Goal: Browse casually

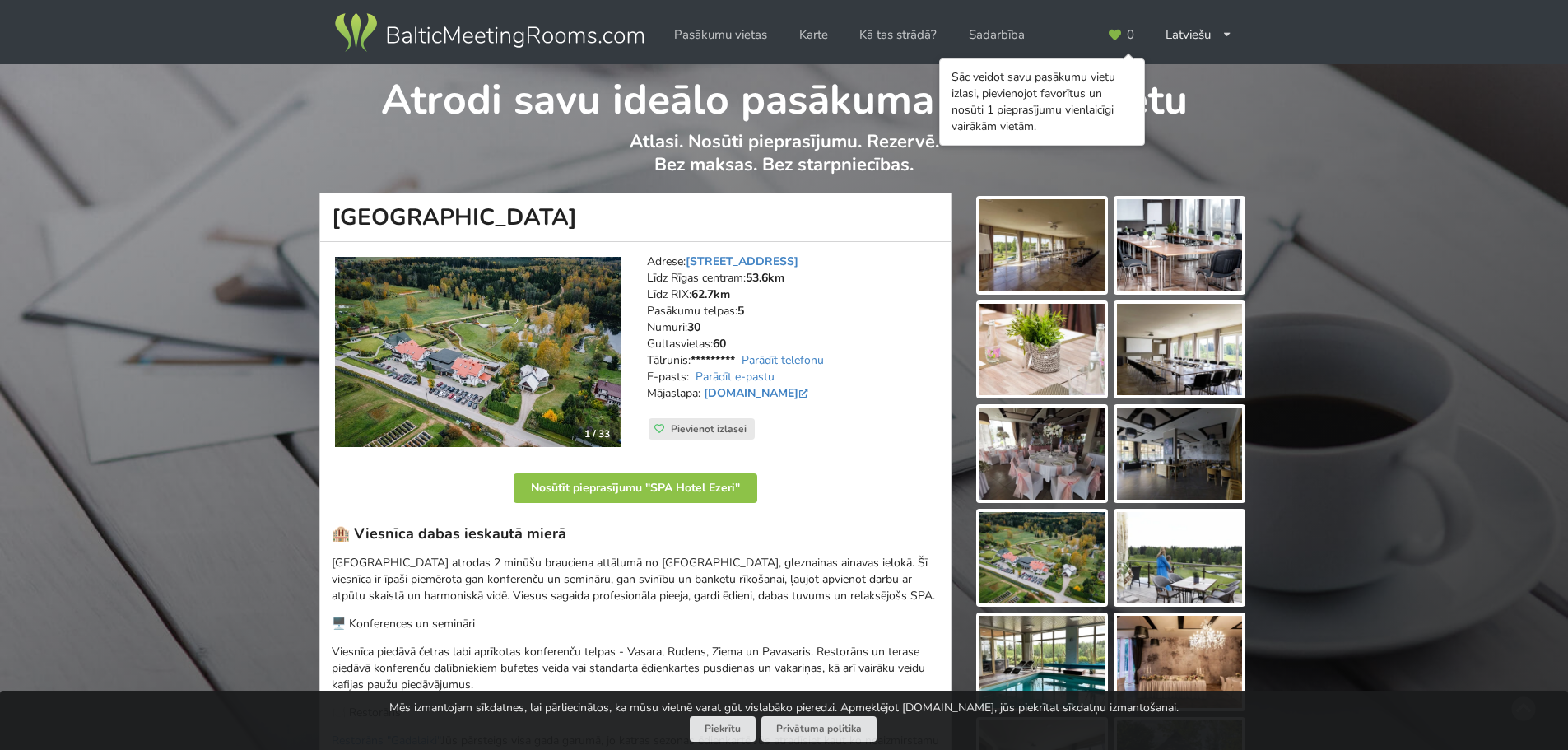
scroll to position [82, 0]
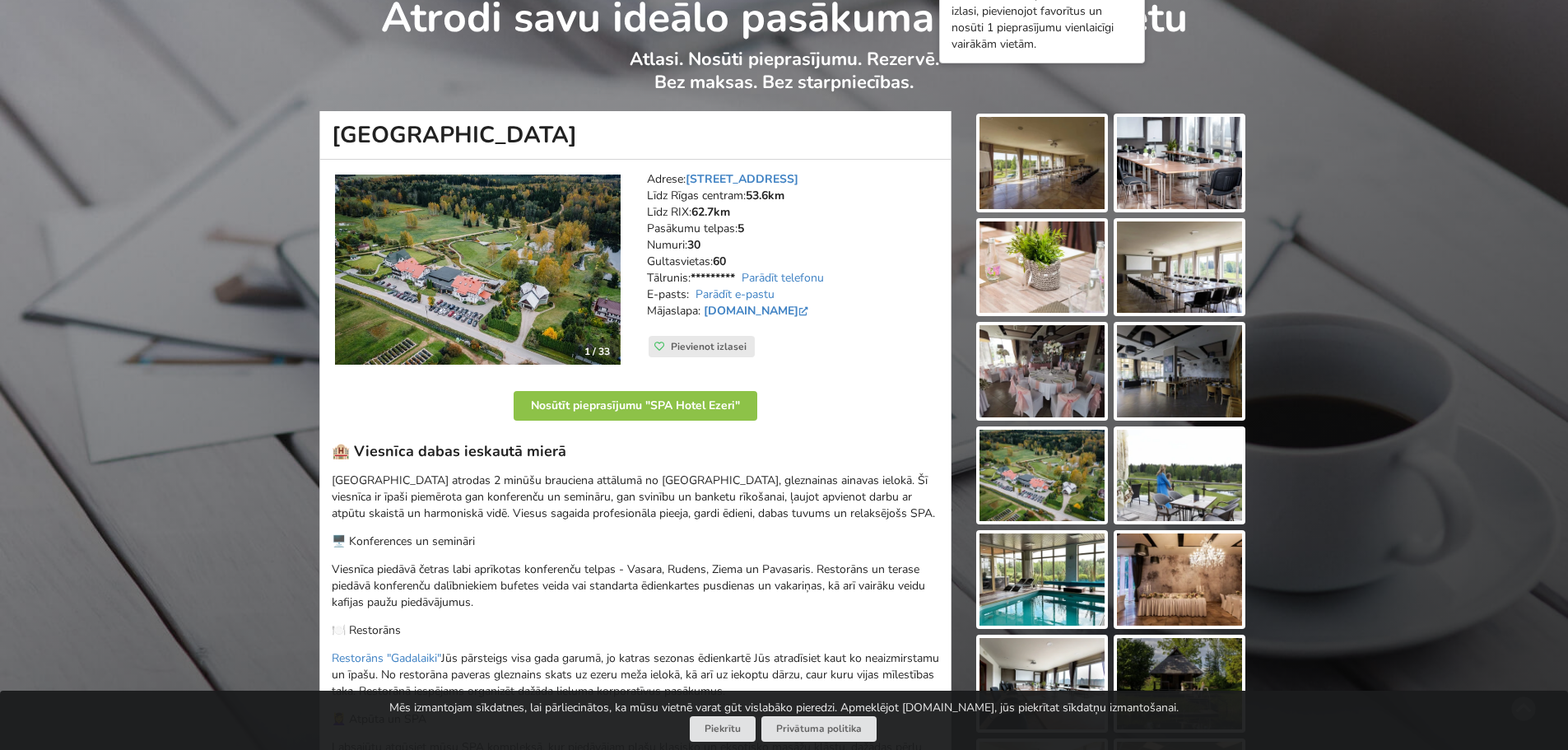
click at [1061, 165] on img at bounding box center [1042, 163] width 125 height 92
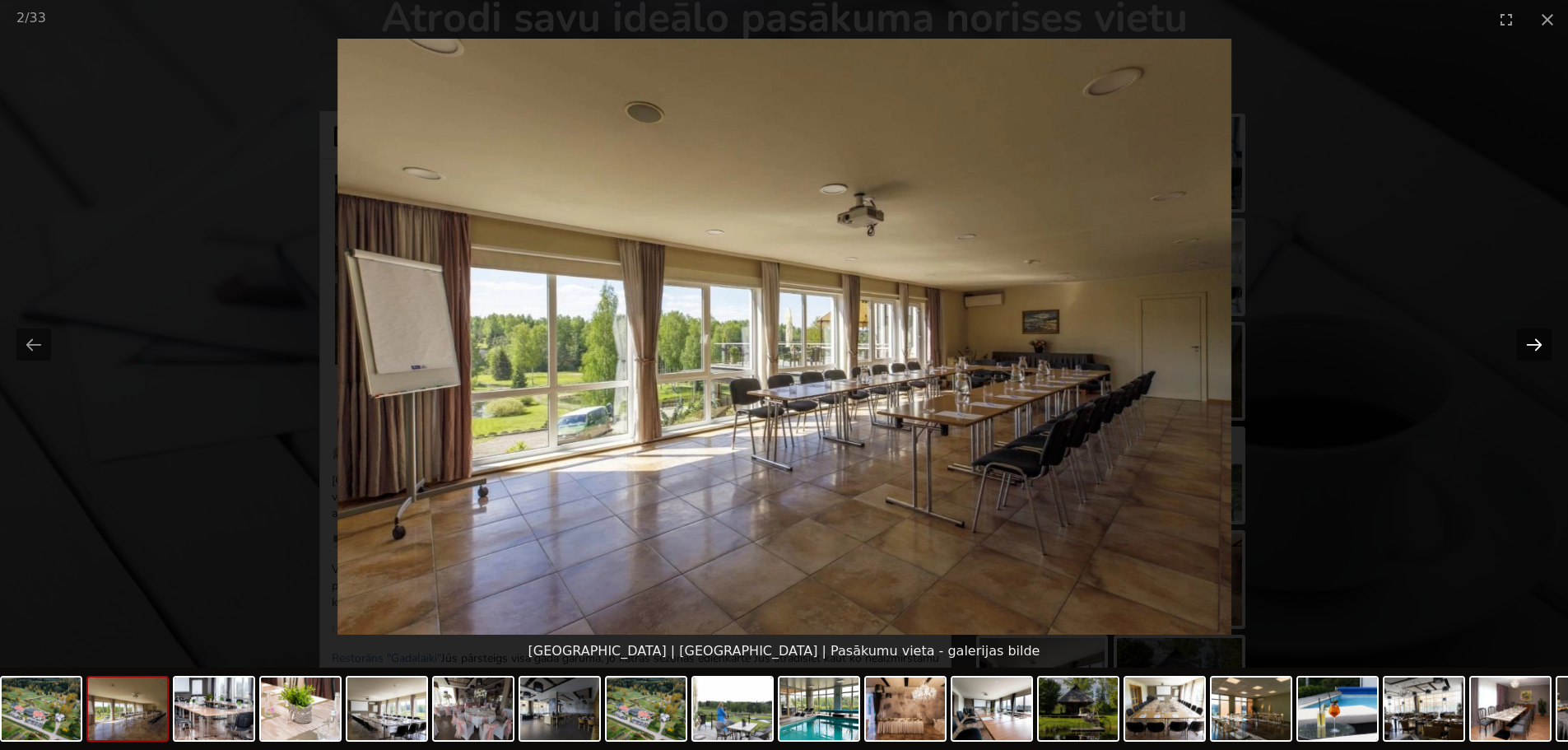
click at [1533, 343] on button "Next slide" at bounding box center [1534, 344] width 34 height 32
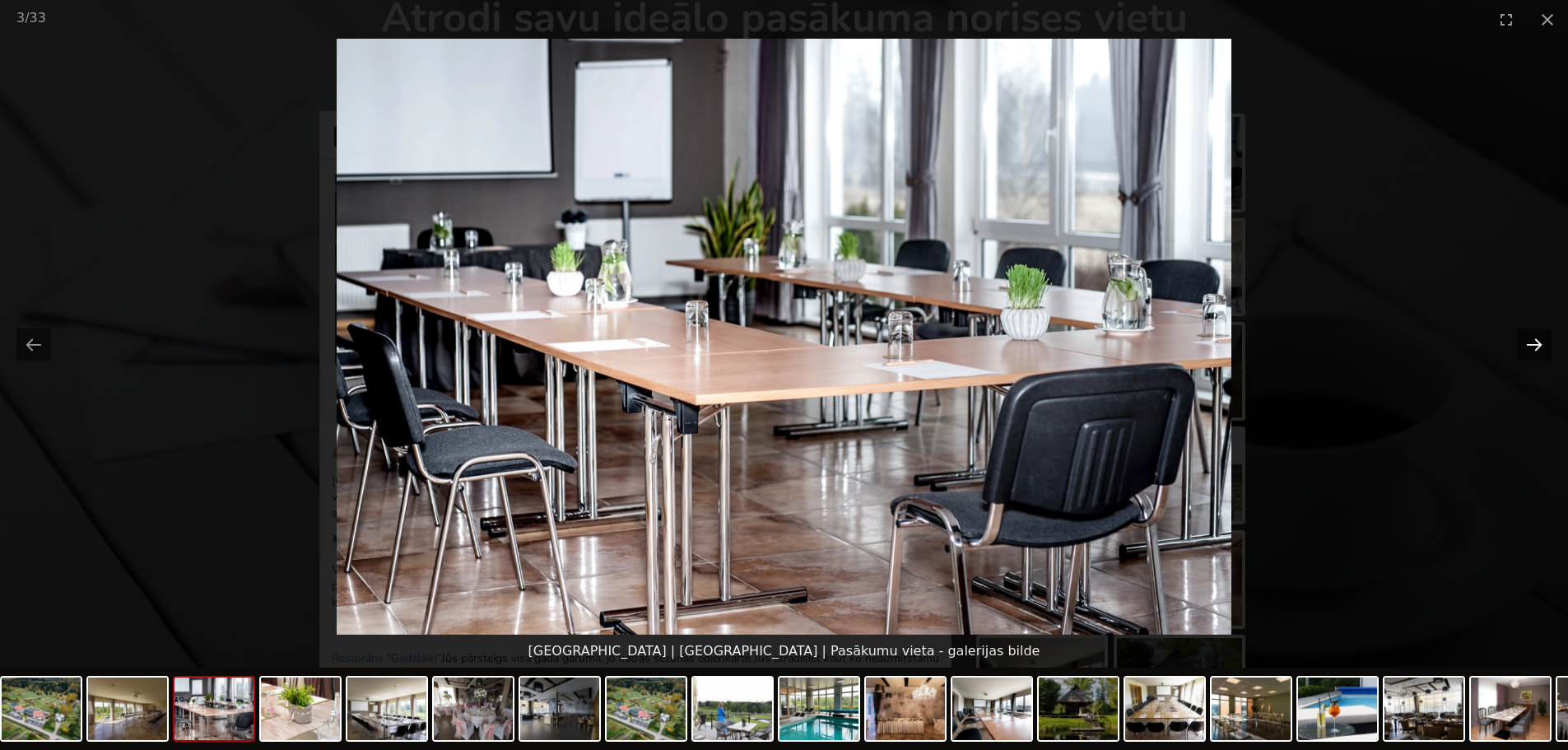
click at [1527, 343] on button "Next slide" at bounding box center [1534, 344] width 34 height 32
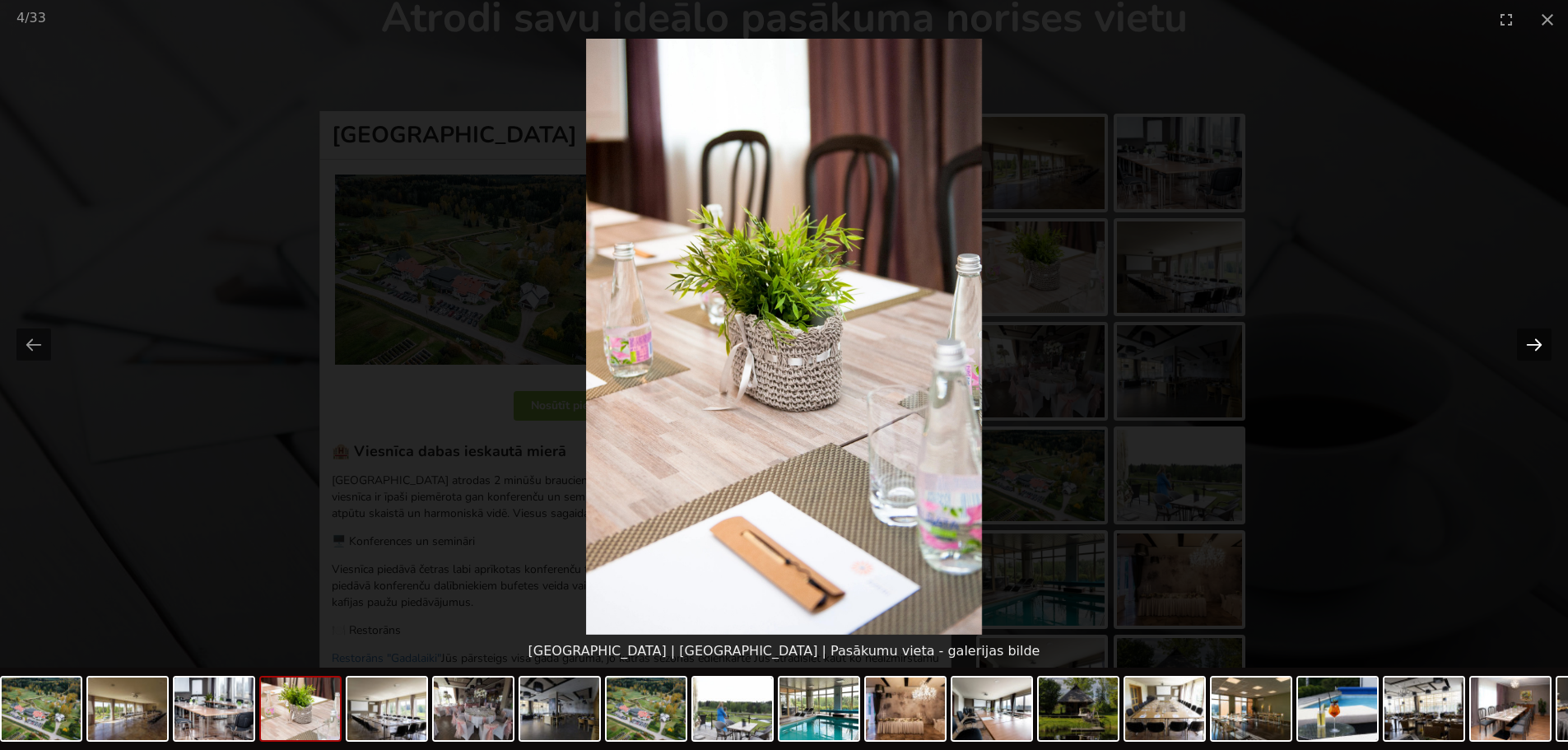
click at [1527, 343] on button "Next slide" at bounding box center [1534, 344] width 34 height 32
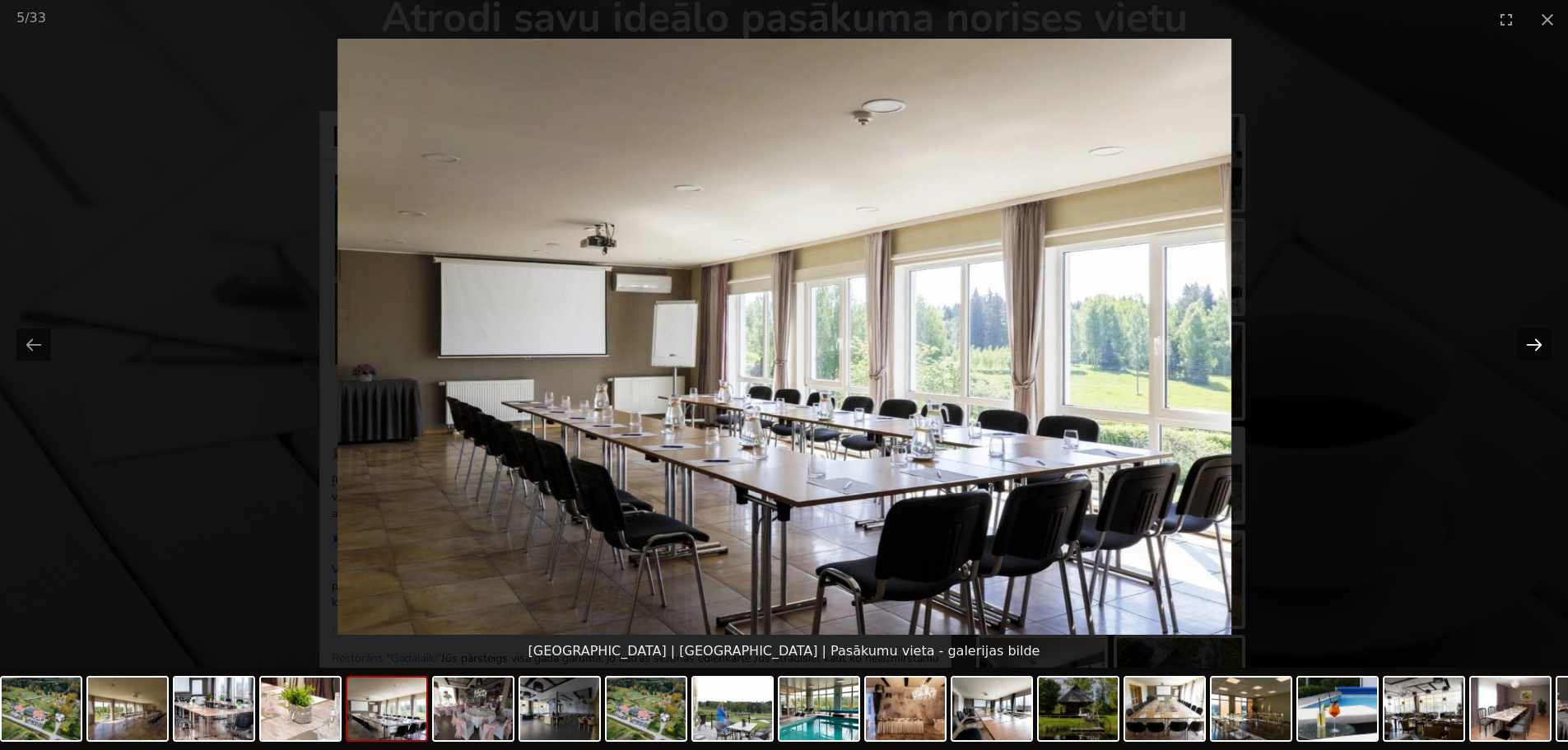
click at [1527, 343] on button "Next slide" at bounding box center [1534, 344] width 34 height 32
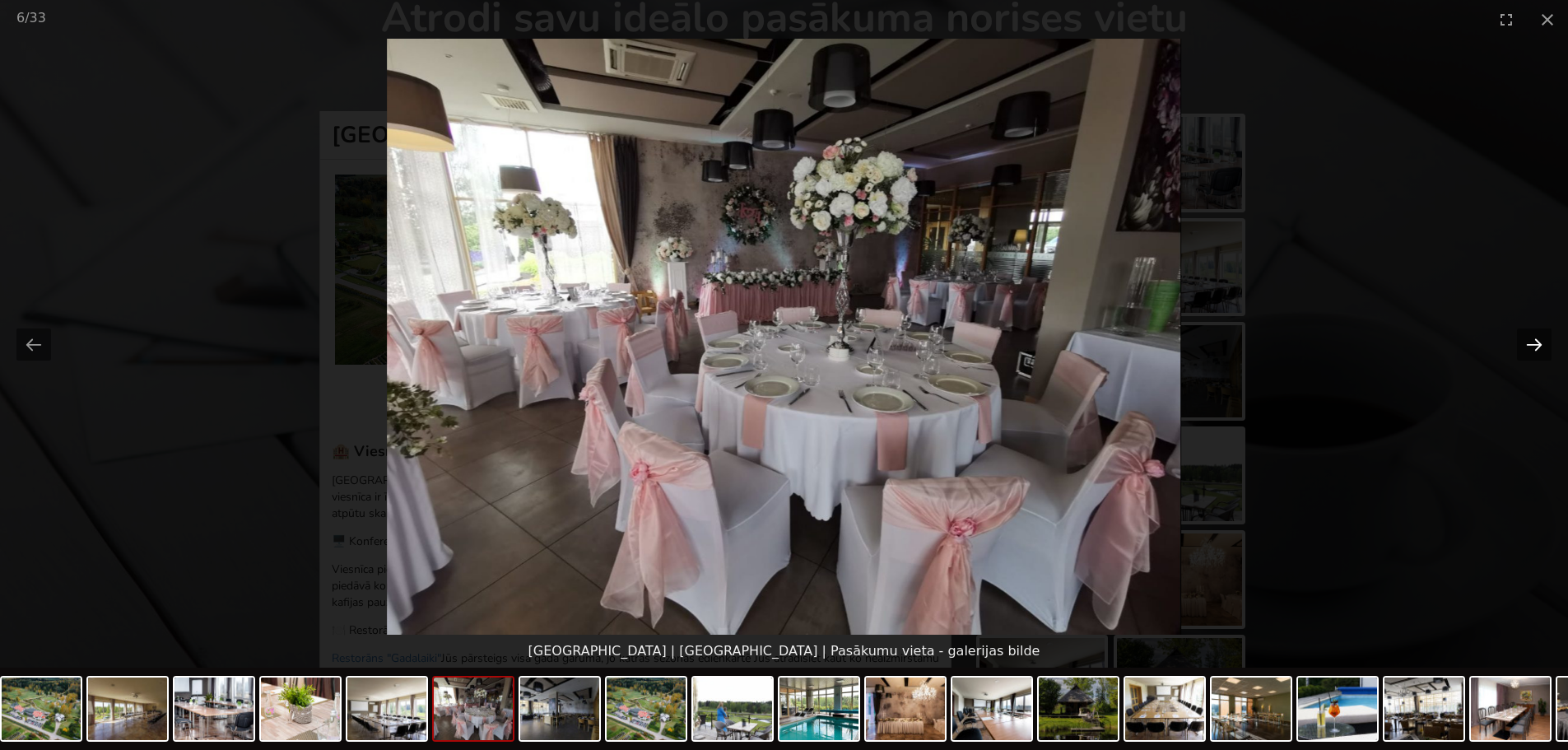
click at [1527, 343] on button "Next slide" at bounding box center [1534, 344] width 34 height 32
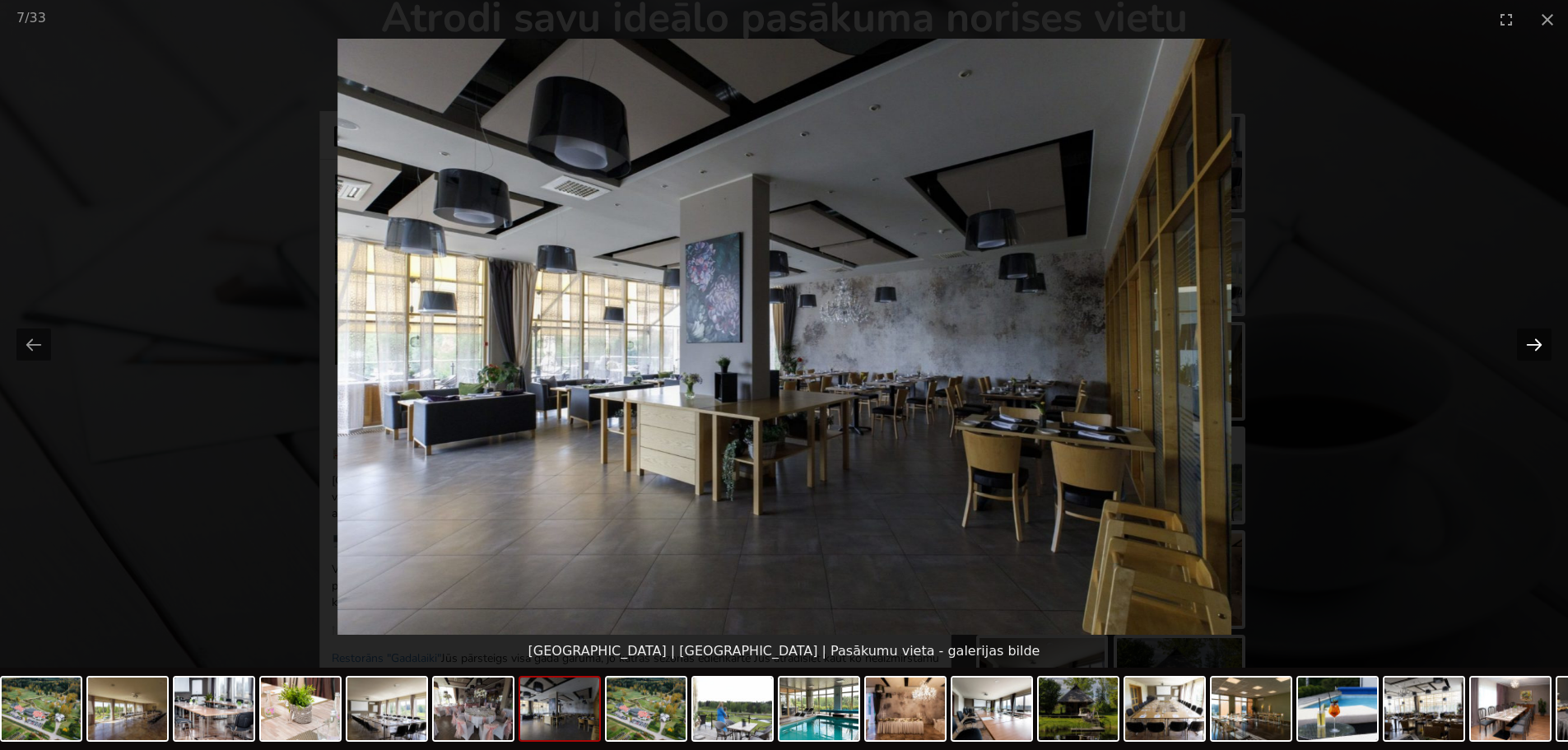
click at [1530, 343] on button "Next slide" at bounding box center [1534, 344] width 34 height 32
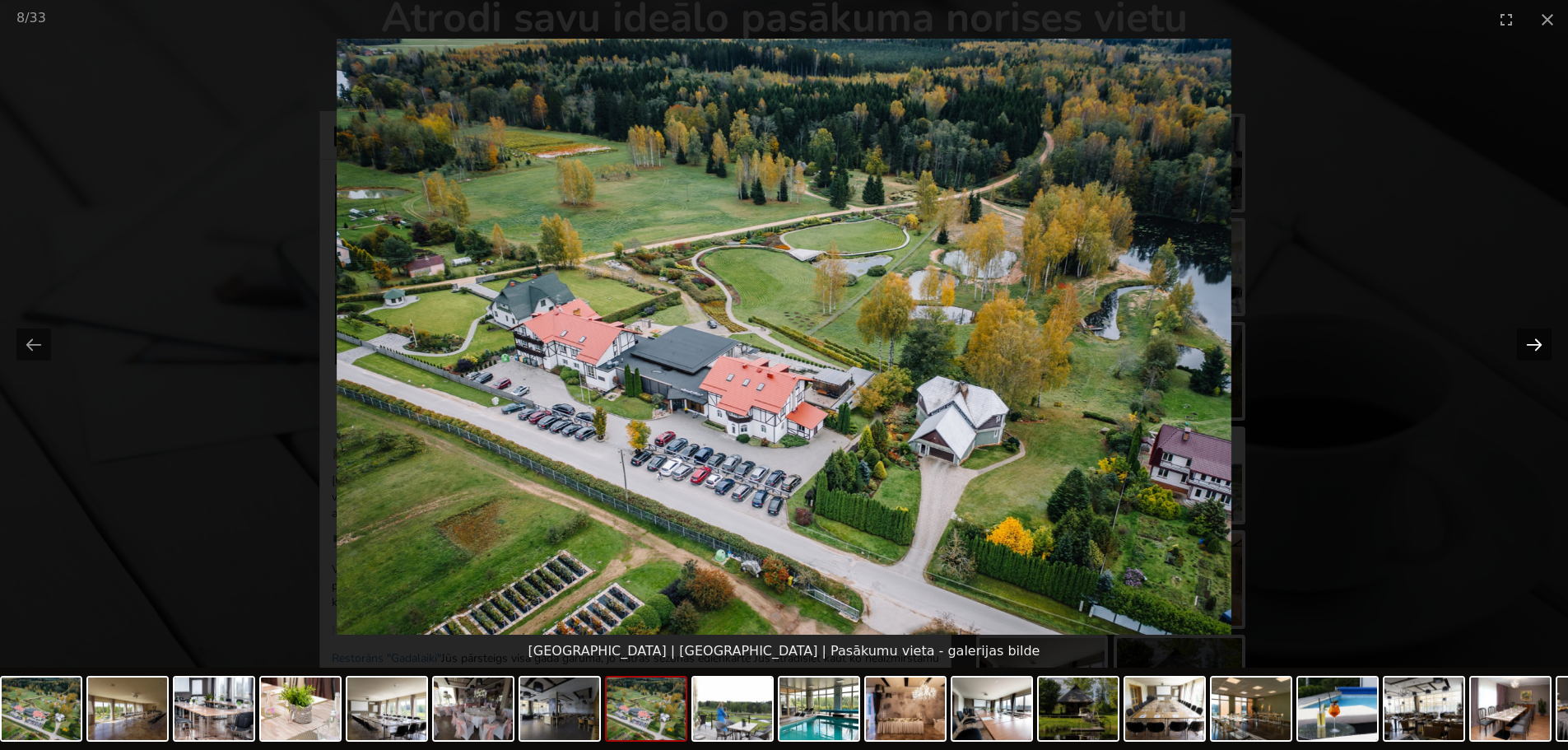
click at [1530, 343] on button "Next slide" at bounding box center [1534, 344] width 34 height 32
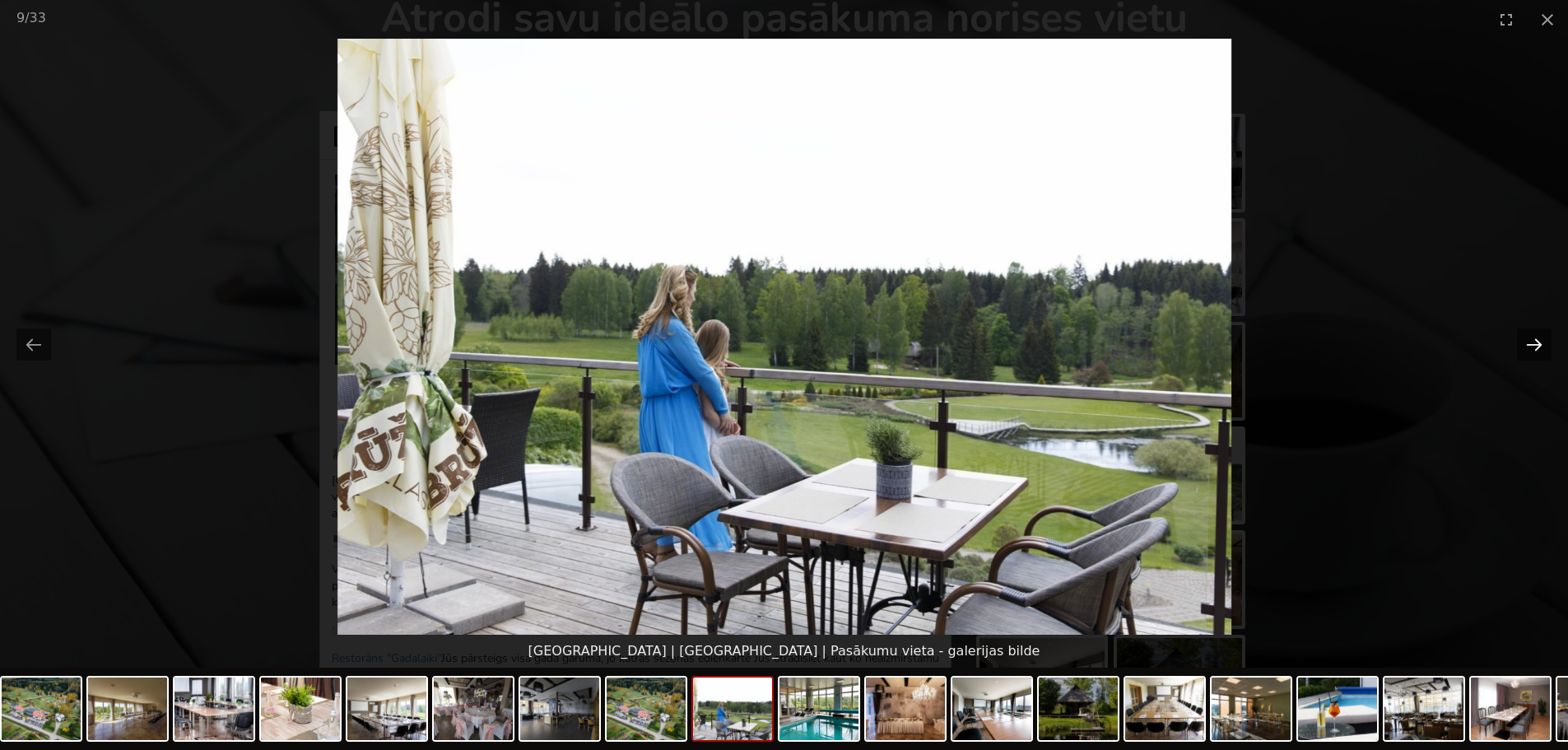
click at [1527, 345] on button "Next slide" at bounding box center [1534, 344] width 34 height 32
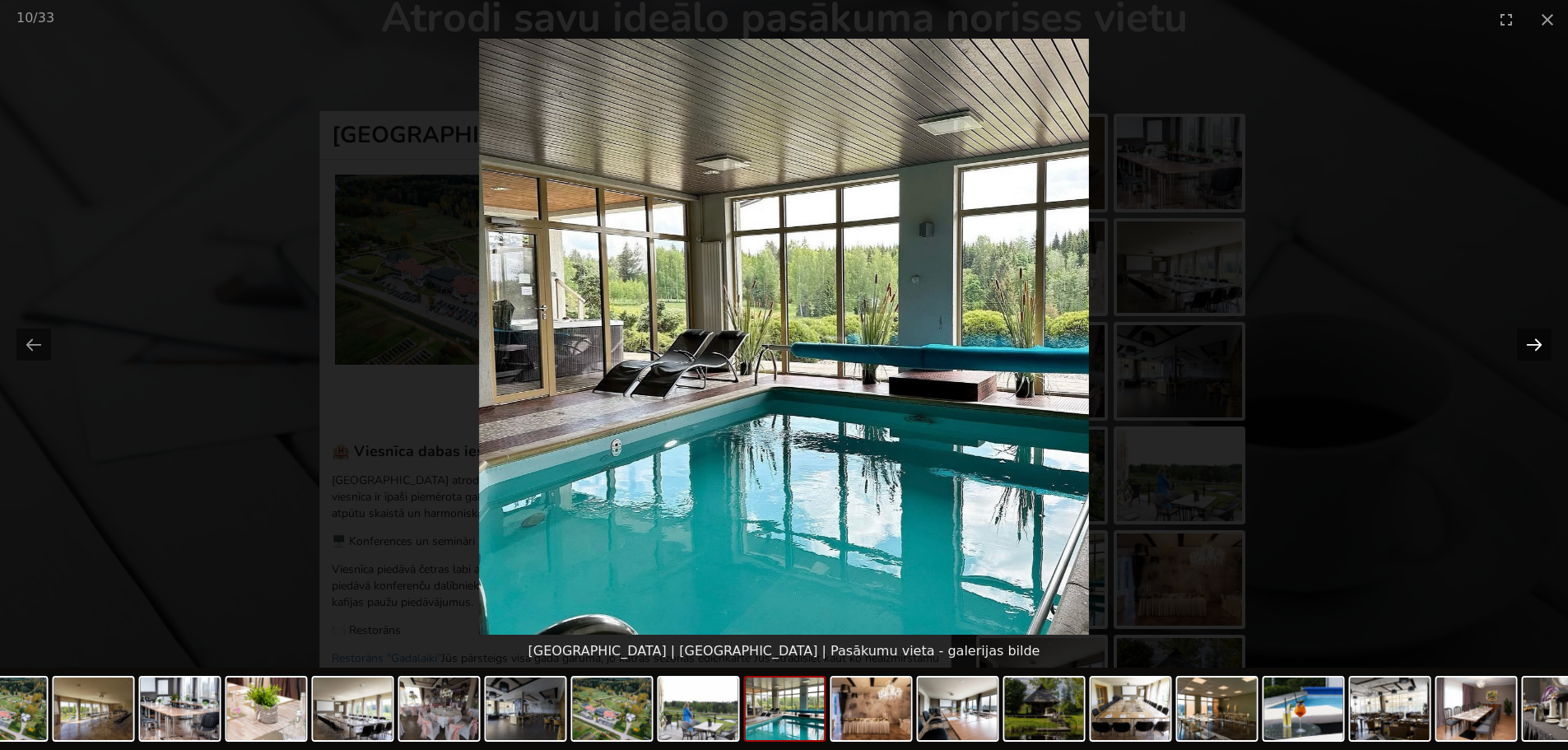
click at [1532, 337] on button "Next slide" at bounding box center [1534, 344] width 34 height 32
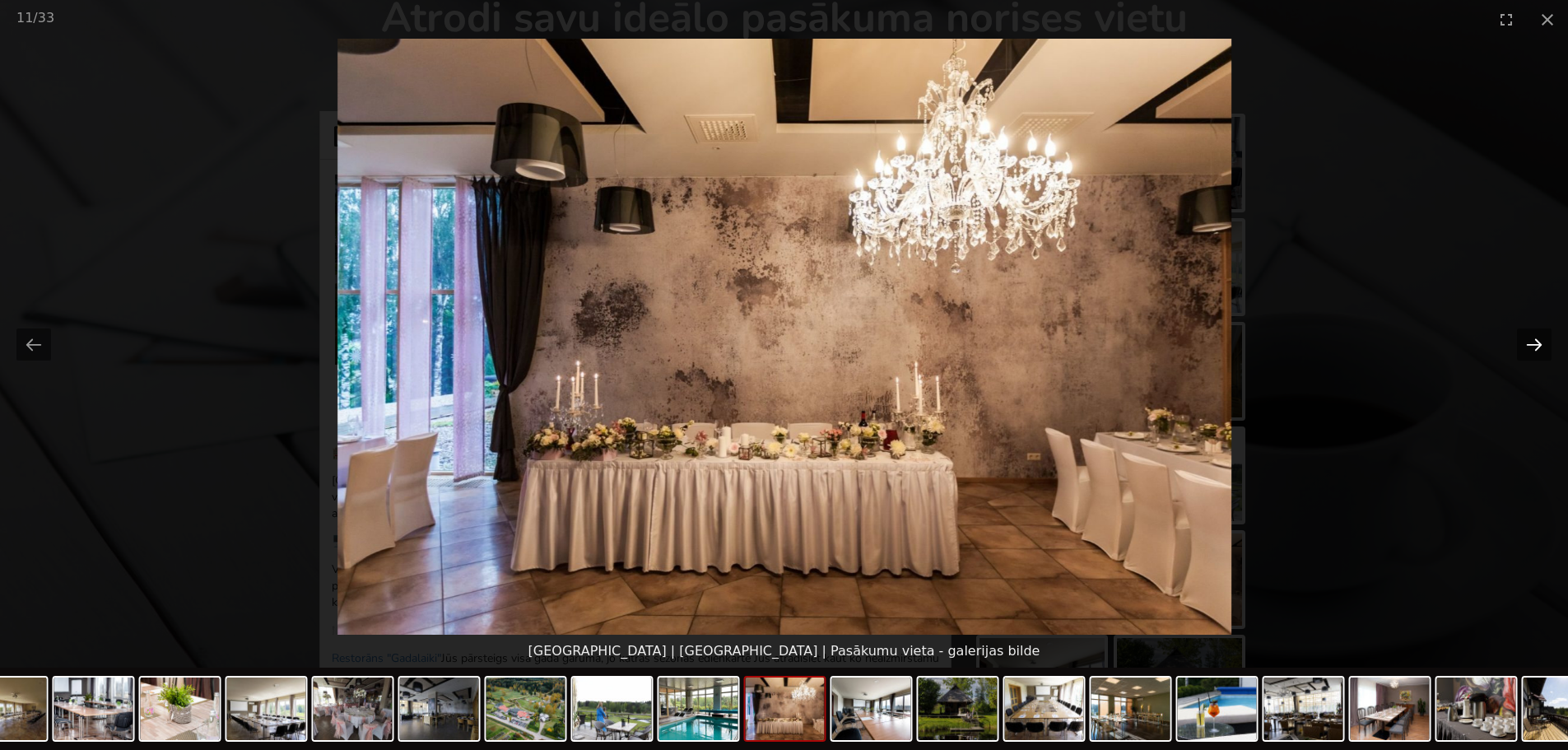
click at [1533, 337] on button "Next slide" at bounding box center [1534, 344] width 34 height 32
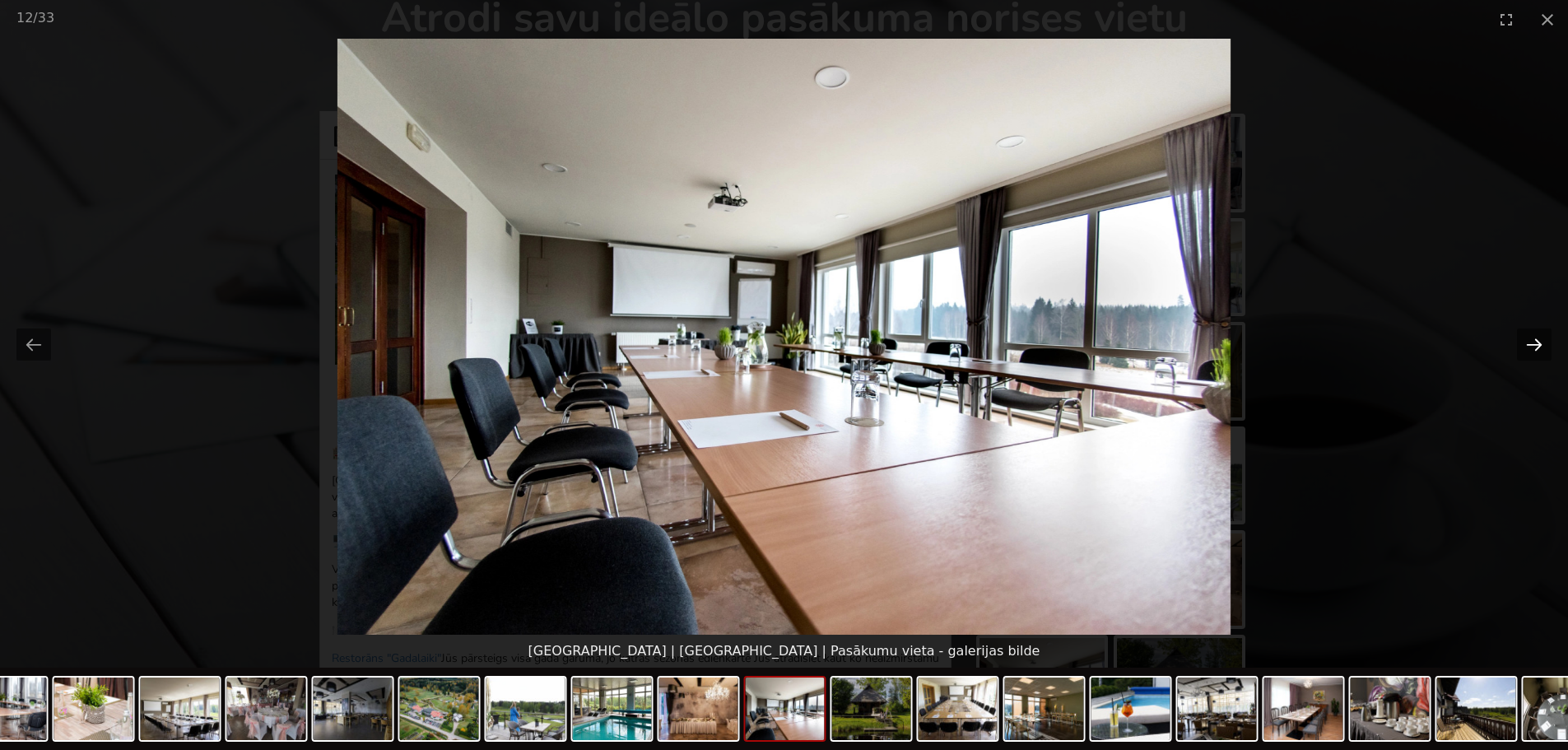
click at [1533, 337] on button "Next slide" at bounding box center [1534, 344] width 34 height 32
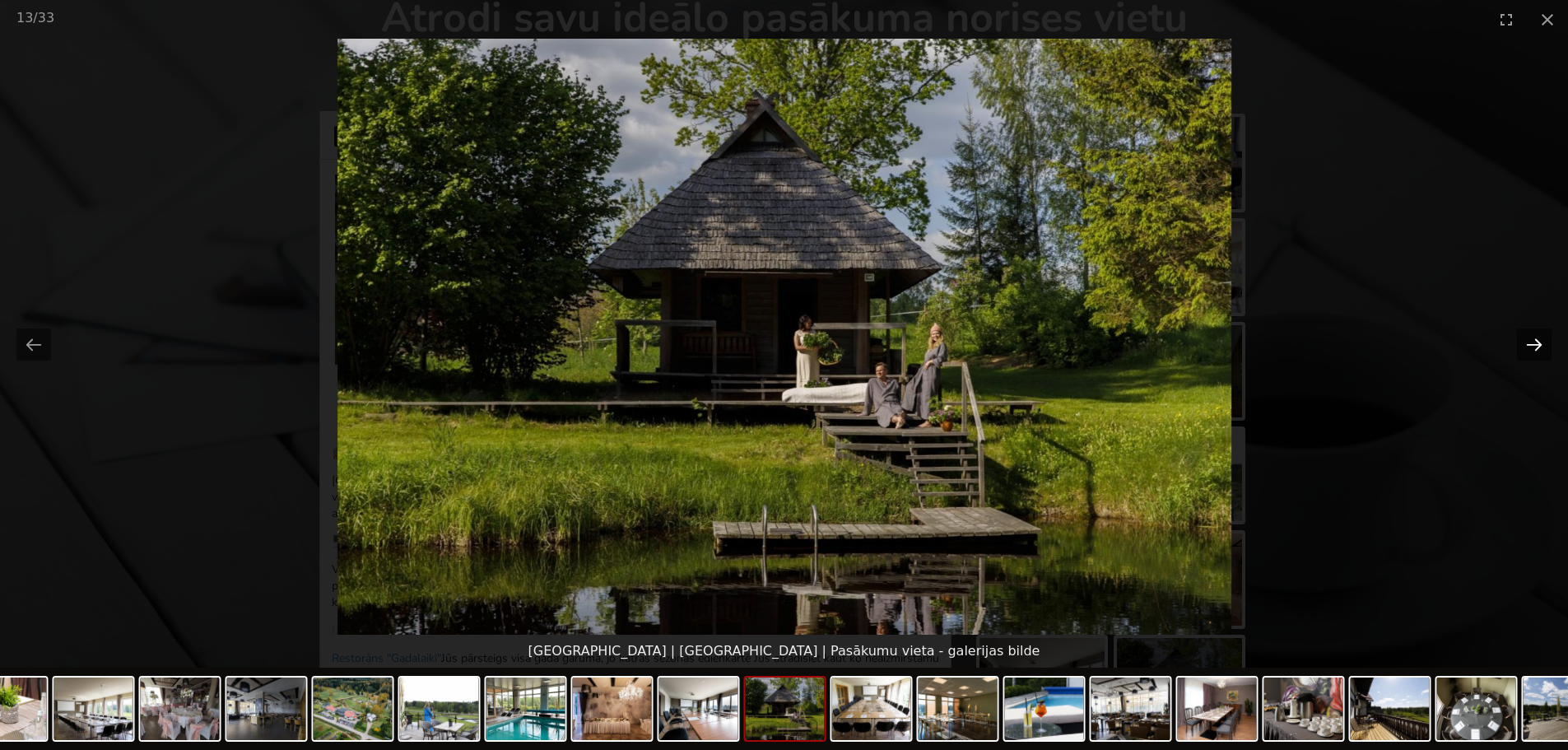
click at [1533, 337] on button "Next slide" at bounding box center [1534, 344] width 34 height 32
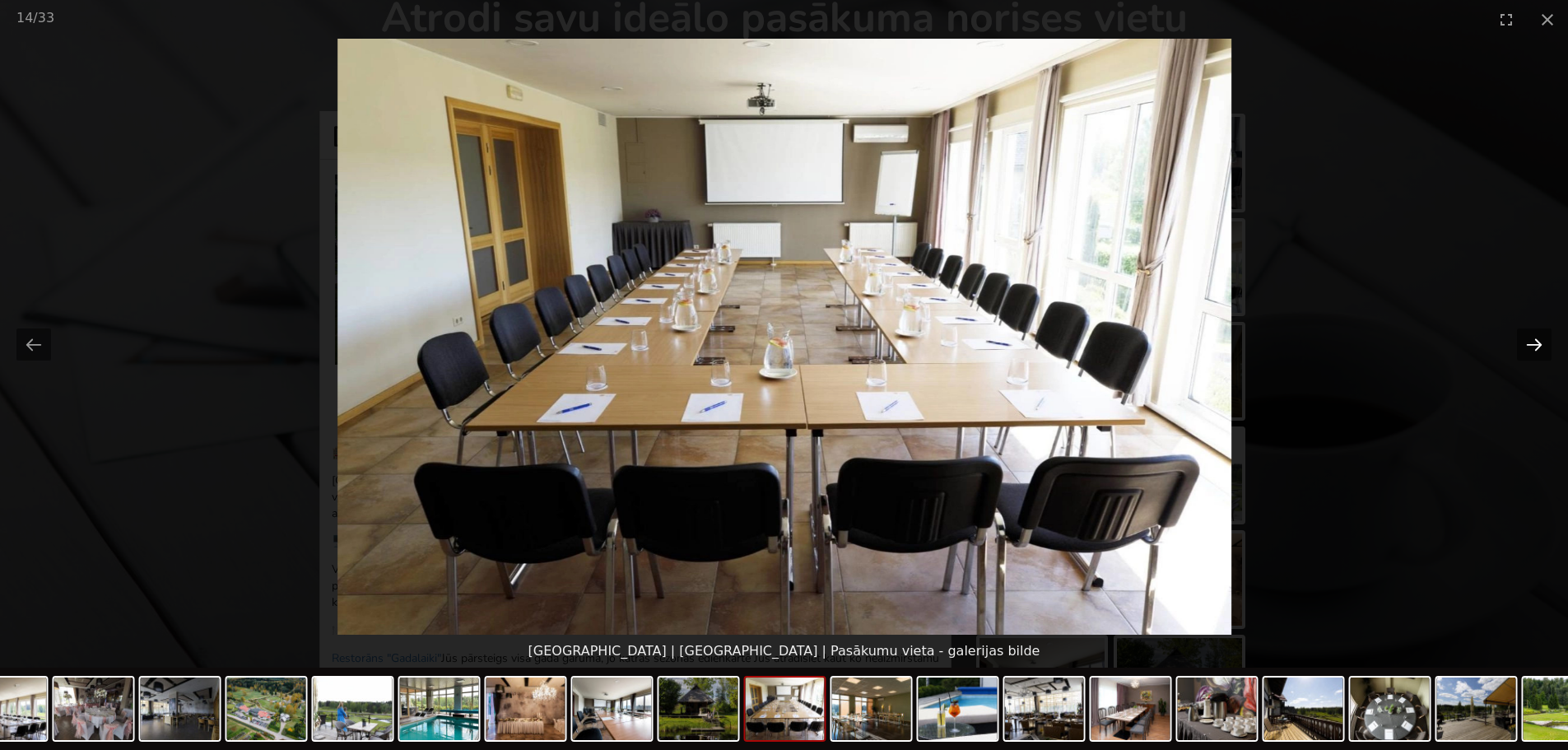
click at [1533, 337] on button "Next slide" at bounding box center [1534, 344] width 34 height 32
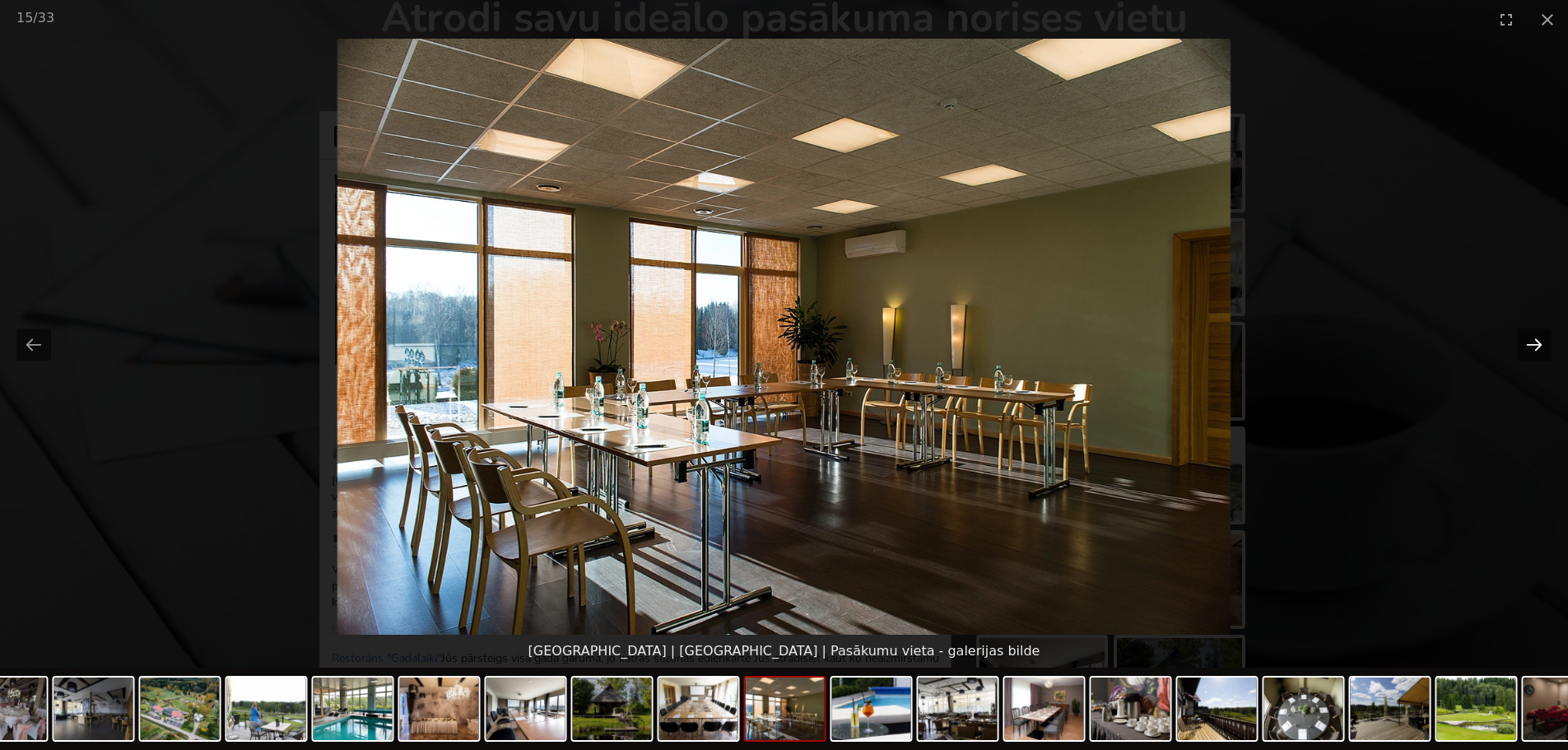
click at [1532, 337] on button "Next slide" at bounding box center [1534, 344] width 34 height 32
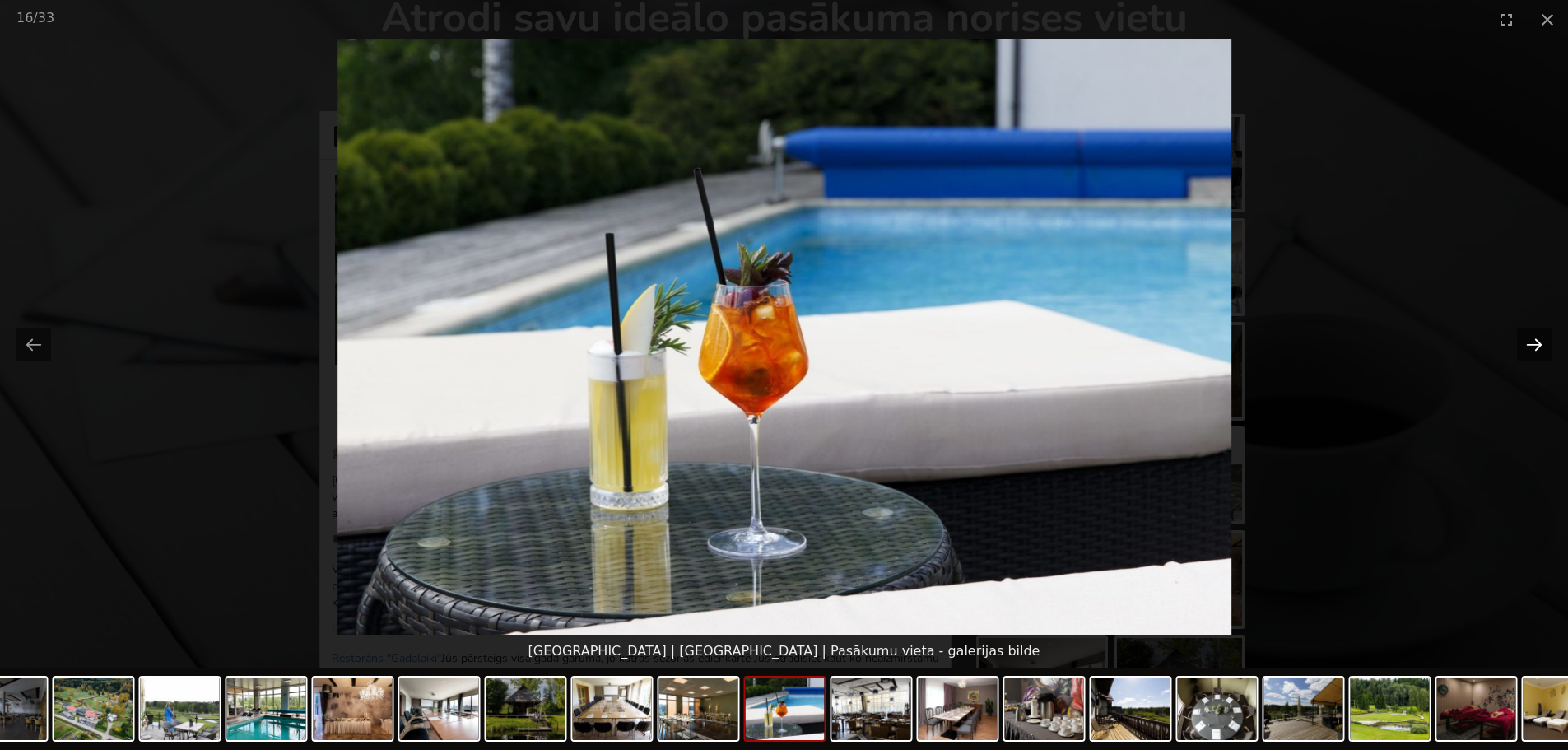
click at [1531, 338] on button "Next slide" at bounding box center [1534, 344] width 34 height 32
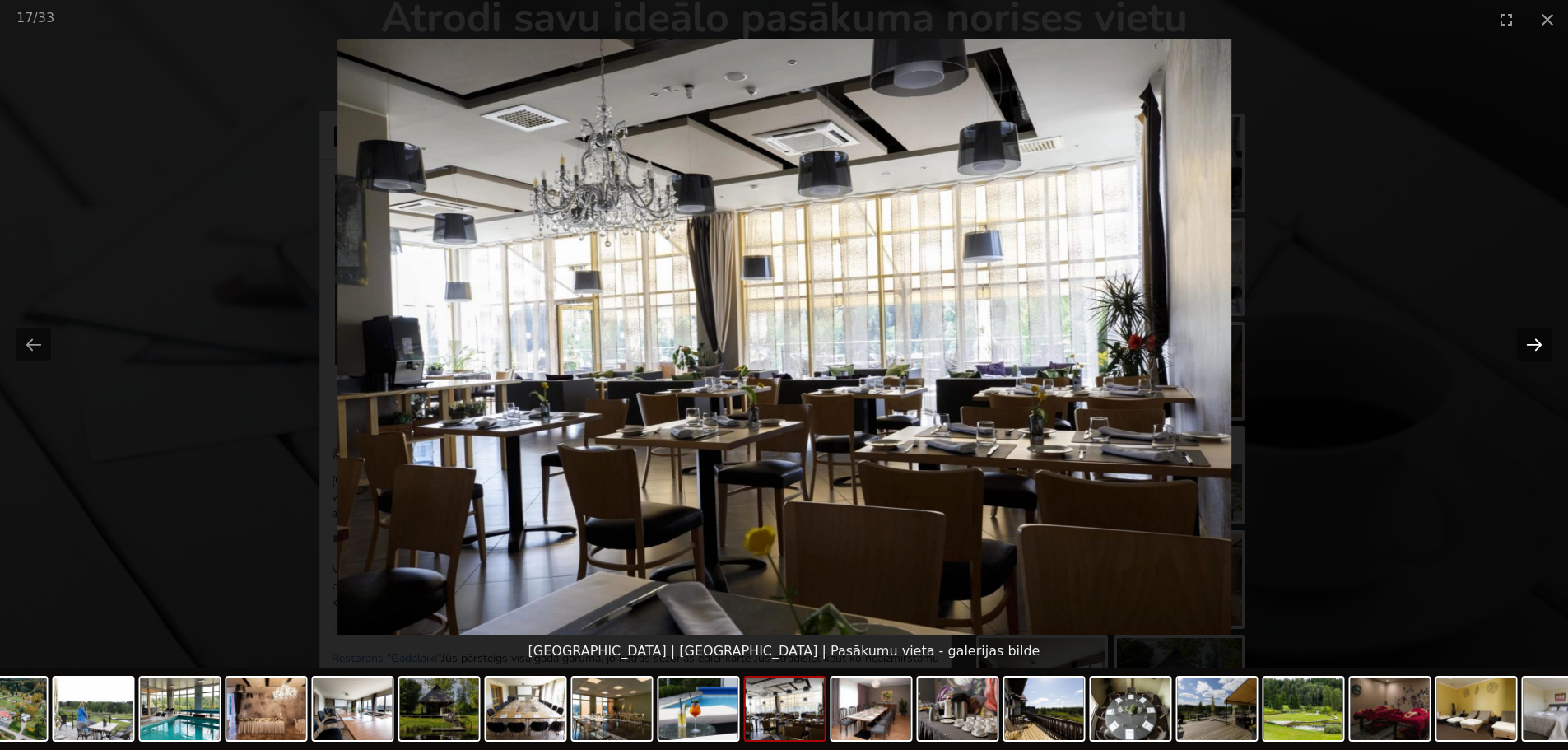
click at [1531, 338] on button "Next slide" at bounding box center [1534, 344] width 34 height 32
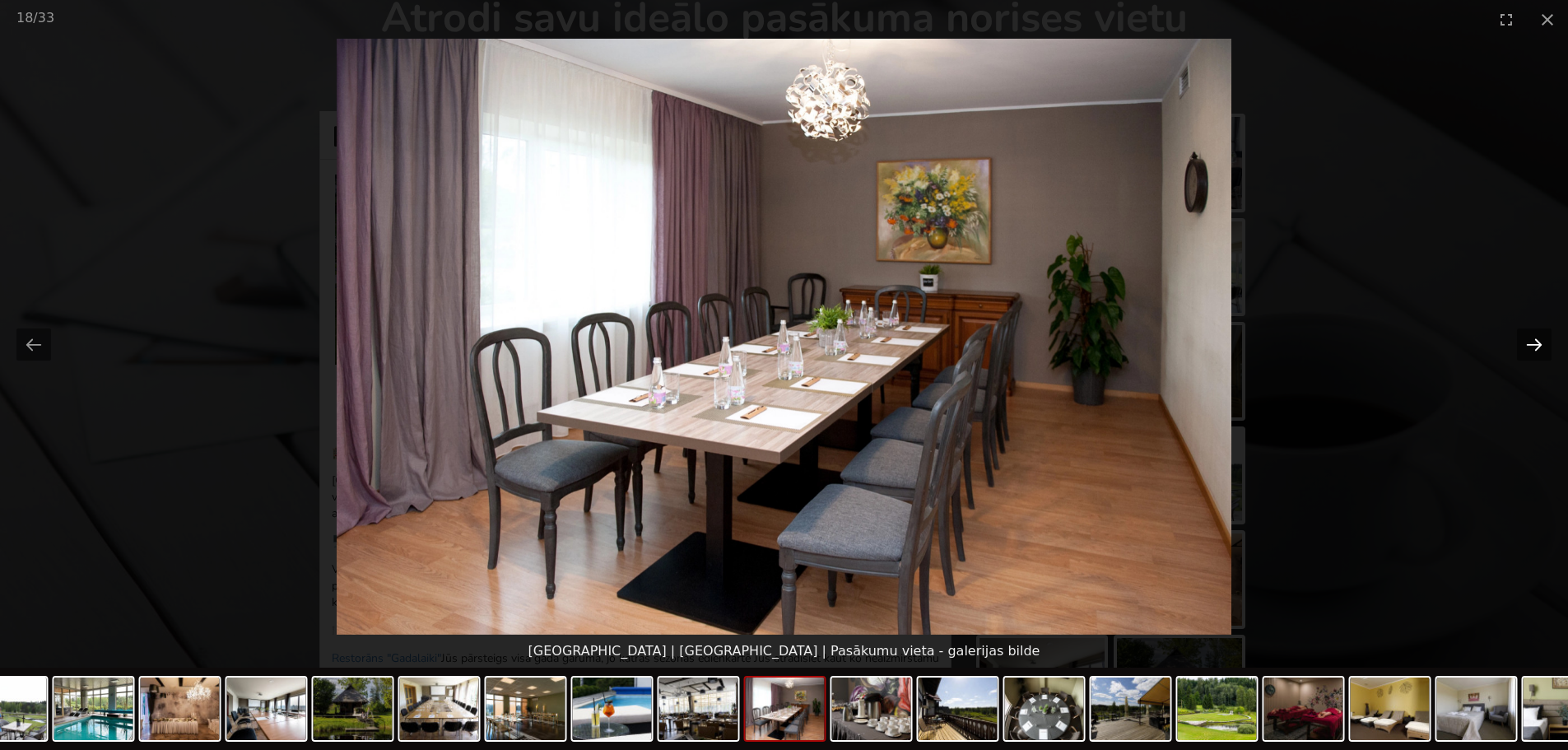
click at [1527, 338] on button "Next slide" at bounding box center [1534, 344] width 34 height 32
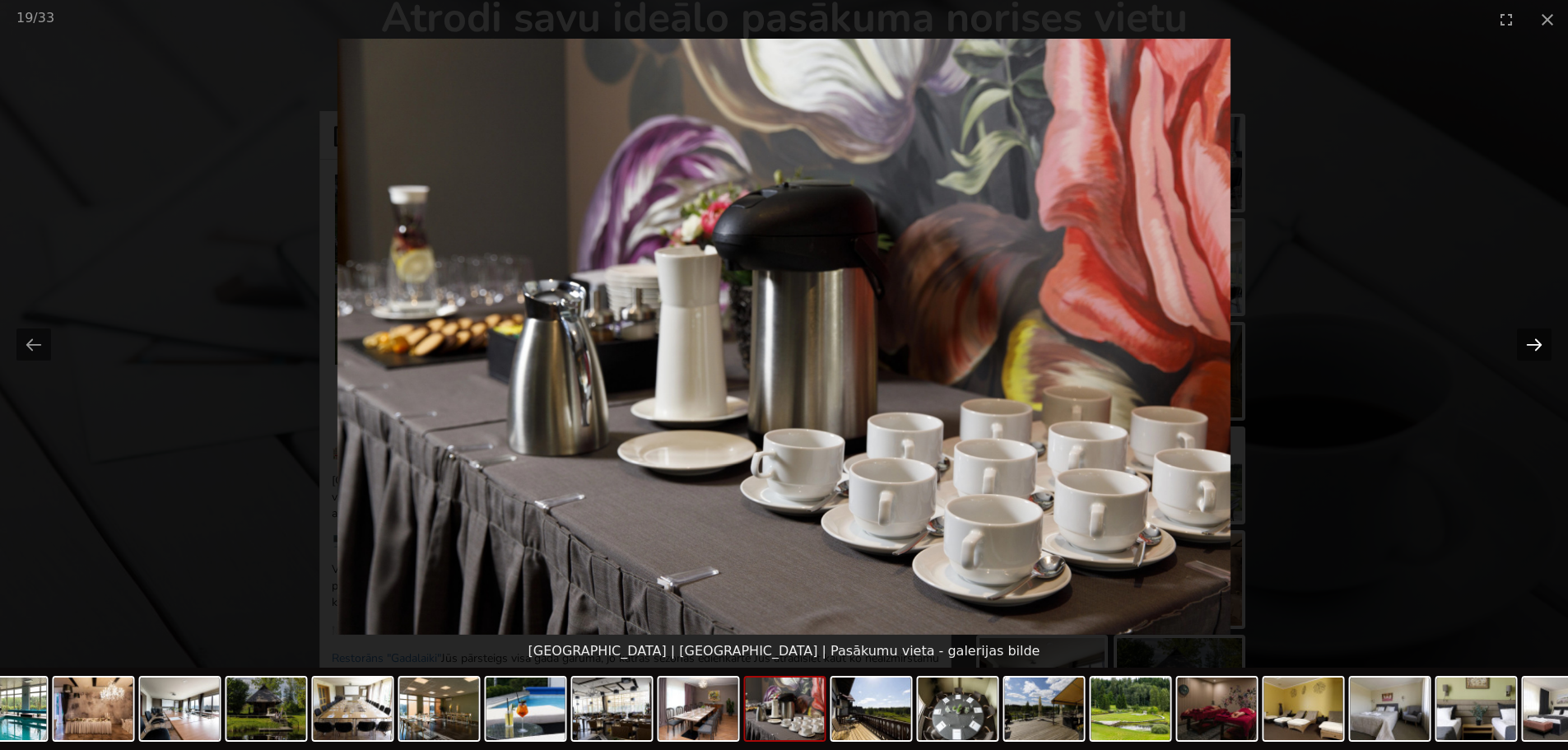
click at [1523, 338] on button "Next slide" at bounding box center [1534, 344] width 34 height 32
click at [1521, 337] on button "Next slide" at bounding box center [1534, 344] width 34 height 32
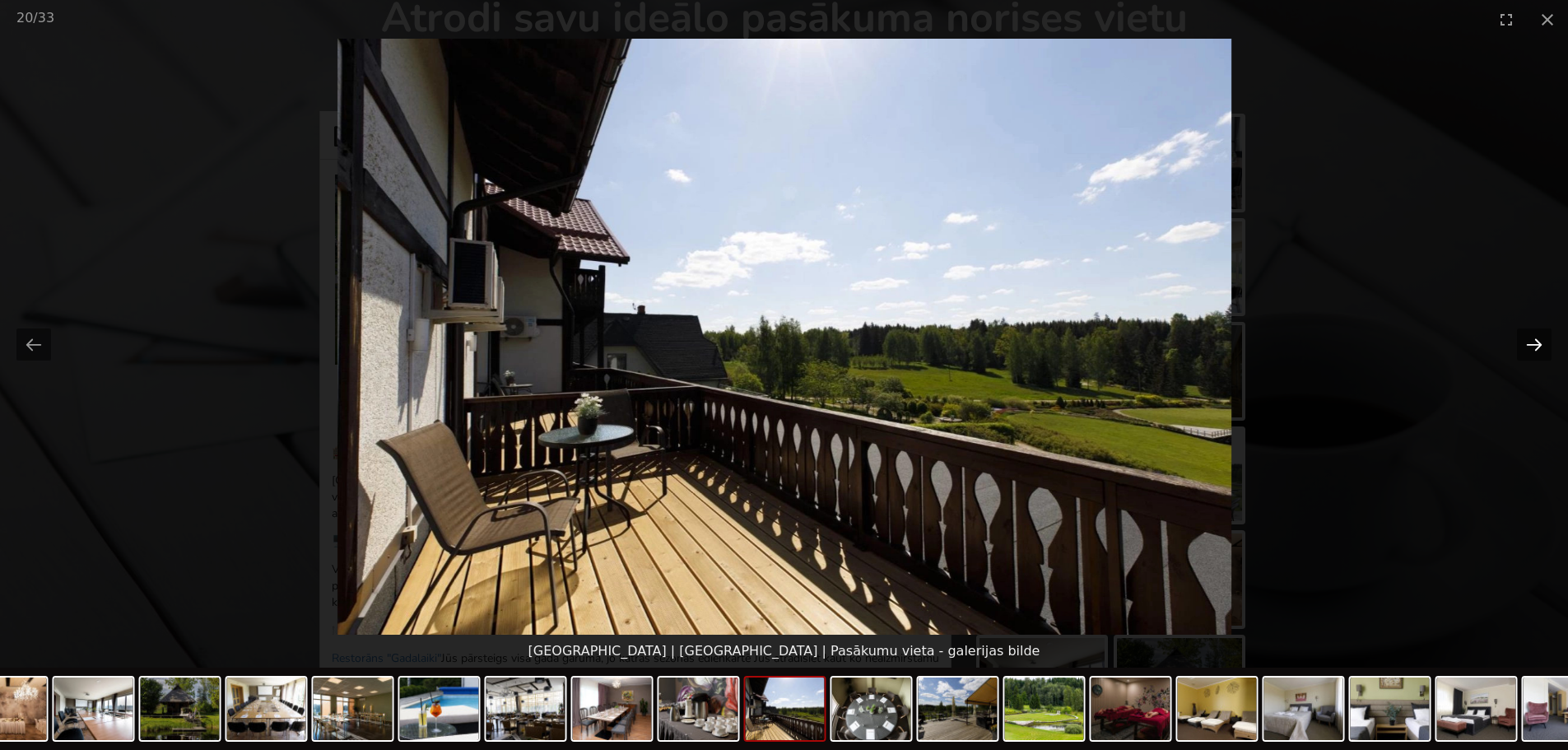
click at [1520, 337] on button "Next slide" at bounding box center [1534, 344] width 34 height 32
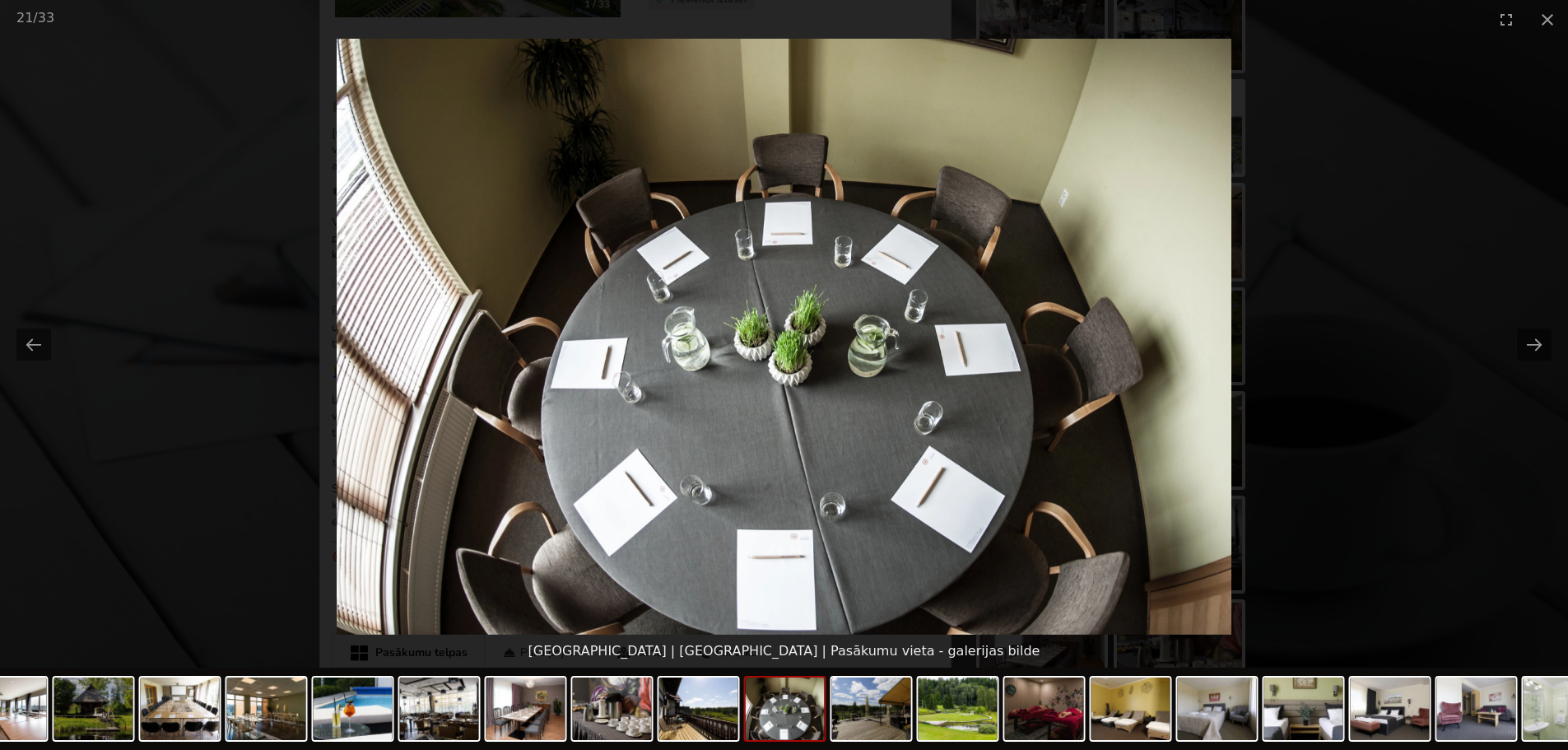
scroll to position [494, 0]
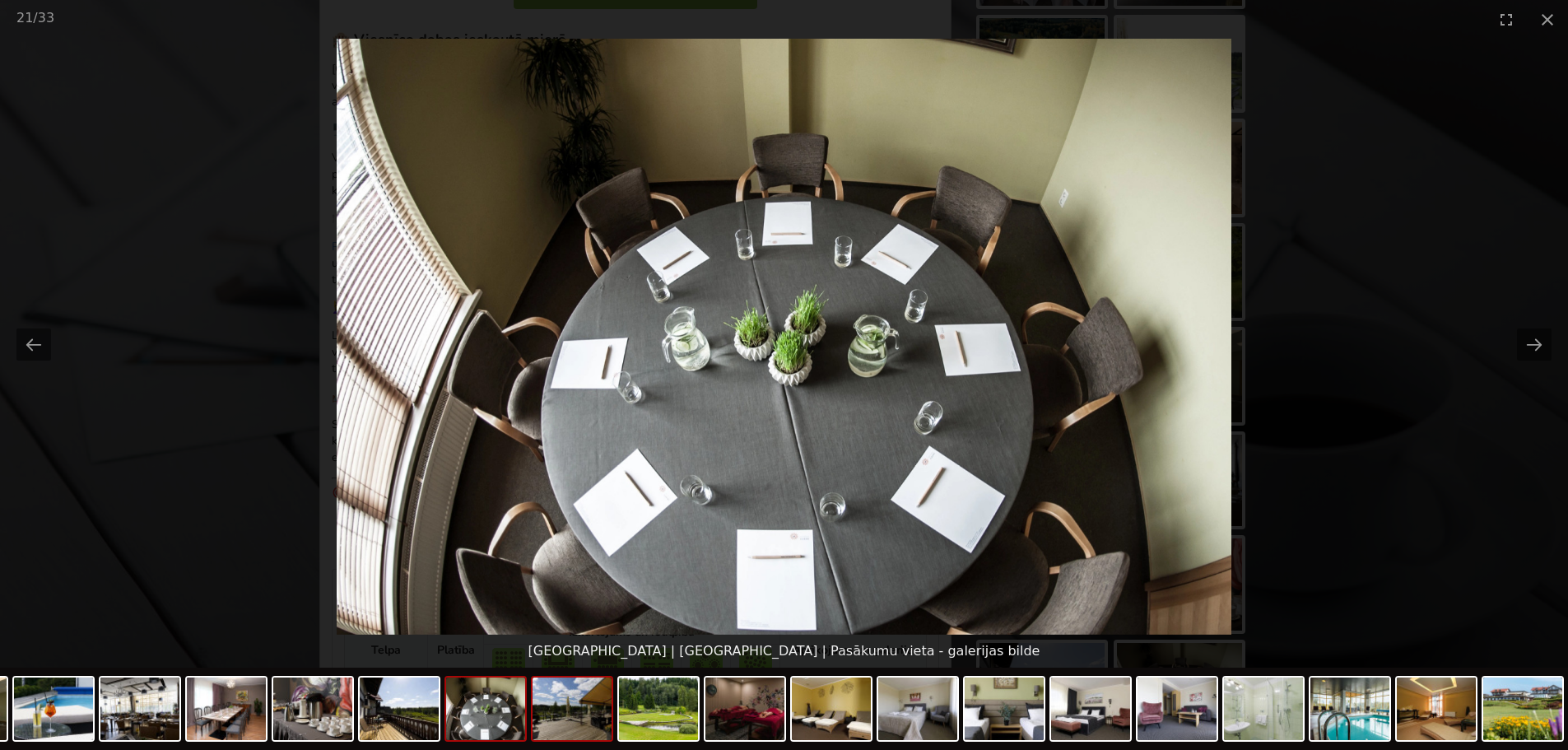
drag, startPoint x: 1520, startPoint y: 716, endPoint x: 603, endPoint y: 732, distance: 917.1
click at [603, 732] on div at bounding box center [142, 711] width 2852 height 86
